Goal: Information Seeking & Learning: Learn about a topic

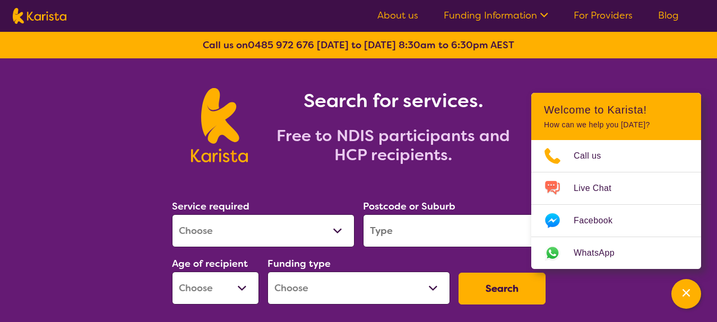
click at [512, 70] on section "Search for services. Free to NDIS participants and HCP recipients." at bounding box center [358, 113] width 407 height 110
click at [339, 227] on select "Allied Health Assistant Assessment ([MEDICAL_DATA] or [MEDICAL_DATA]) Behaviour…" at bounding box center [263, 230] width 183 height 33
select select "Support worker"
click at [172, 214] on select "Allied Health Assistant Assessment ([MEDICAL_DATA] or [MEDICAL_DATA]) Behaviour…" at bounding box center [263, 230] width 183 height 33
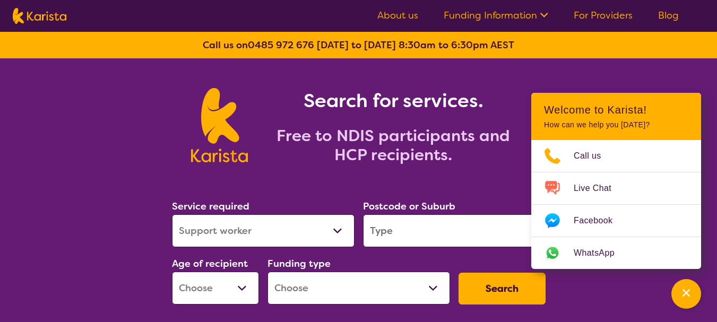
click at [380, 234] on input "search" at bounding box center [454, 230] width 183 height 33
type input "5063"
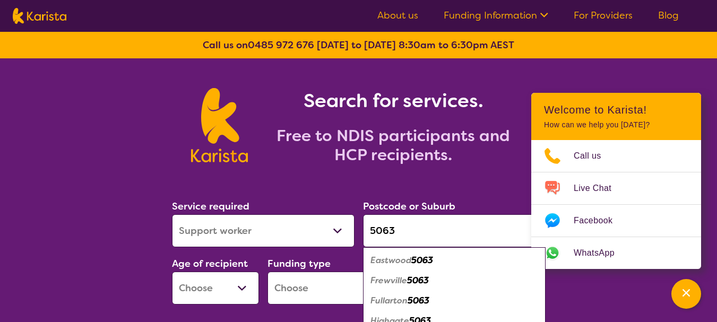
click at [246, 285] on select "Early Childhood - 0 to 9 Child - 10 to 11 Adolescent - 12 to 17 Adult - 18 to 6…" at bounding box center [215, 288] width 87 height 33
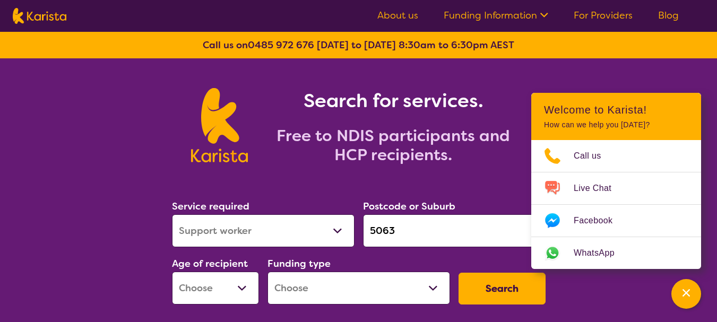
click at [318, 197] on div "Service required Allied Health Assistant Assessment ([MEDICAL_DATA] or [MEDICAL…" at bounding box center [263, 222] width 191 height 57
click at [342, 293] on select "Home Care Package (HCP) National Disability Insurance Scheme (NDIS) I don't know" at bounding box center [358, 288] width 183 height 33
click at [638, 57] on div "Call us on [PHONE_NUMBER] [DATE] to [DATE] 8:30am to 6:30pm AEST" at bounding box center [358, 45] width 717 height 27
drag, startPoint x: 626, startPoint y: 98, endPoint x: 575, endPoint y: 95, distance: 51.6
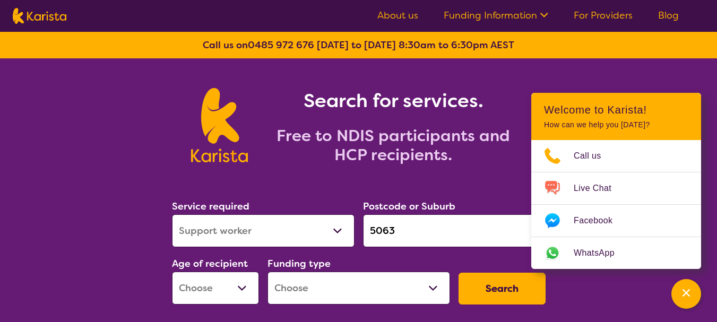
click at [622, 100] on header "Welcome to Karista! How can we help you [DATE]?" at bounding box center [616, 116] width 170 height 47
click at [695, 285] on div "Channel Menu" at bounding box center [685, 293] width 21 height 23
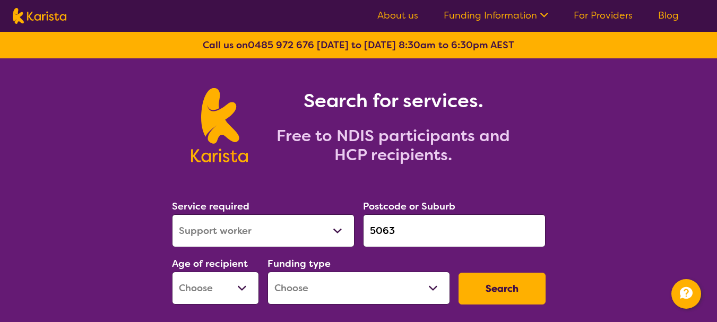
click at [332, 232] on select "Allied Health Assistant Assessment ([MEDICAL_DATA] or [MEDICAL_DATA]) Behaviour…" at bounding box center [263, 230] width 183 height 33
select select "NDIS Support Coordination"
click at [172, 214] on select "Allied Health Assistant Assessment ([MEDICAL_DATA] or [MEDICAL_DATA]) Behaviour…" at bounding box center [263, 230] width 183 height 33
click at [246, 288] on select "Early Childhood - 0 to 9 Child - 10 to 11 Adolescent - 12 to 17 Adult - 18 to 6…" at bounding box center [215, 288] width 87 height 33
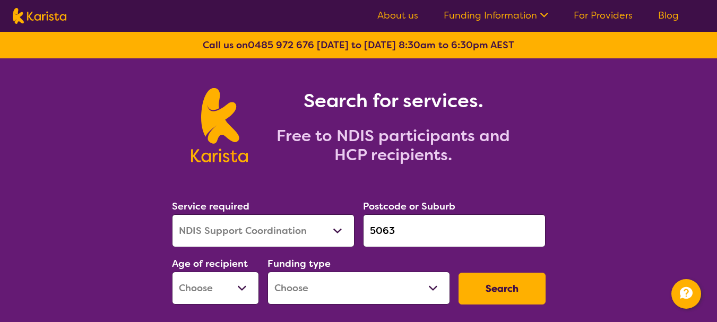
click at [435, 288] on select "Home Care Package (HCP) National Disability Insurance Scheme (NDIS) I don't know" at bounding box center [358, 288] width 183 height 33
select select "NDIS"
click at [267, 272] on select "Home Care Package (HCP) National Disability Insurance Scheme (NDIS) I don't know" at bounding box center [358, 288] width 183 height 33
click at [510, 284] on button "Search" at bounding box center [501, 289] width 87 height 32
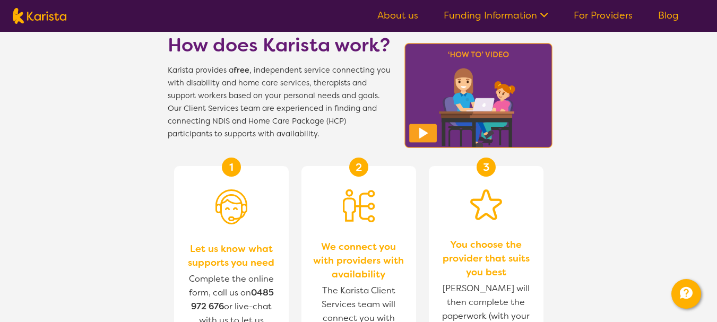
scroll to position [358, 0]
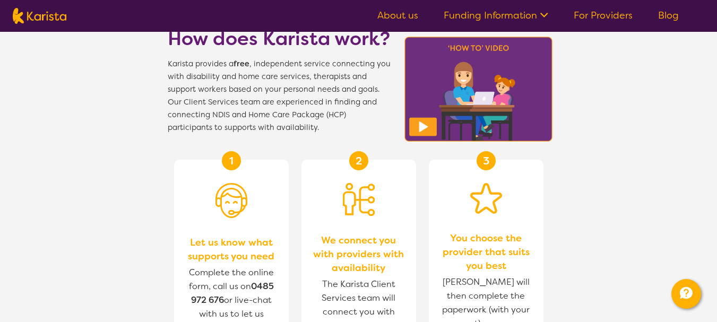
click at [623, 11] on link "For Providers" at bounding box center [603, 15] width 59 height 13
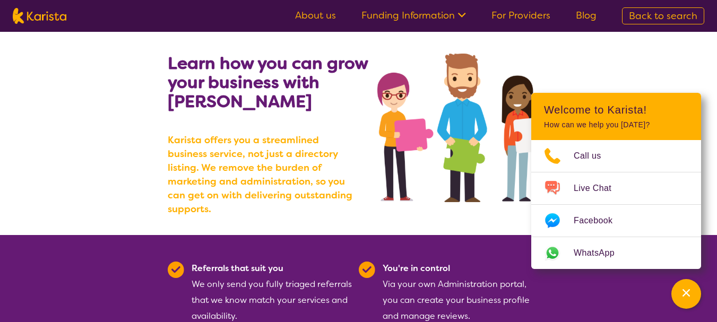
scroll to position [47, 0]
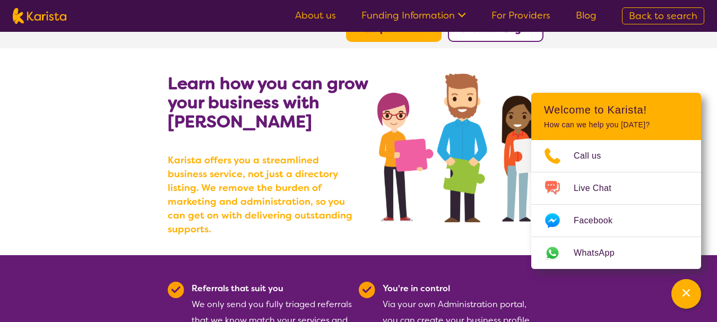
drag, startPoint x: 724, startPoint y: 60, endPoint x: 724, endPoint y: 71, distance: 11.2
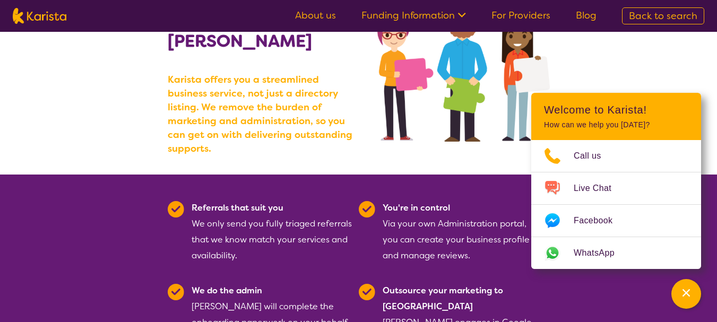
scroll to position [130, 0]
